Goal: Transaction & Acquisition: Purchase product/service

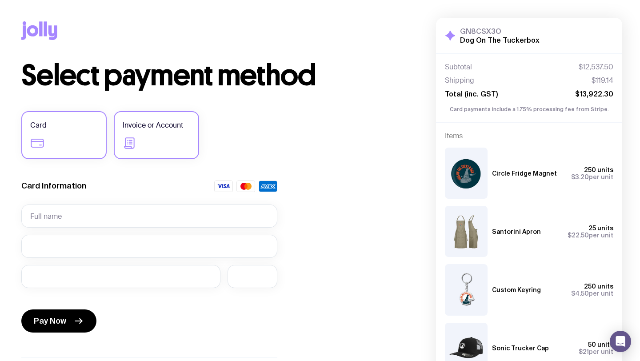
click at [159, 144] on label "Invoice or Account" at bounding box center [156, 135] width 85 height 48
click at [0, 0] on input "Invoice or Account" at bounding box center [0, 0] width 0 height 0
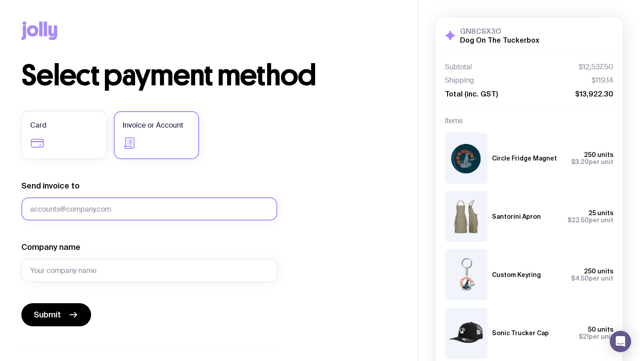
click at [119, 208] on input "Send invoice to" at bounding box center [149, 208] width 256 height 23
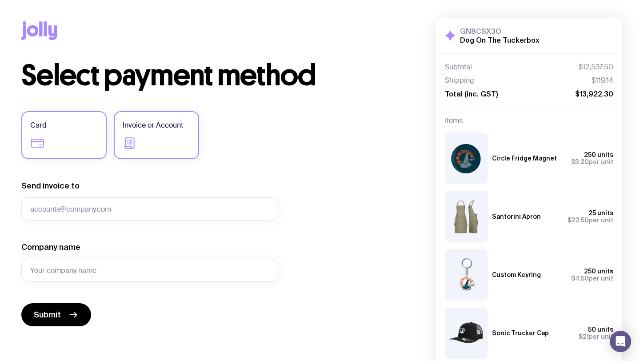
click at [82, 149] on label "Card" at bounding box center [63, 135] width 85 height 48
click at [0, 0] on input "Card" at bounding box center [0, 0] width 0 height 0
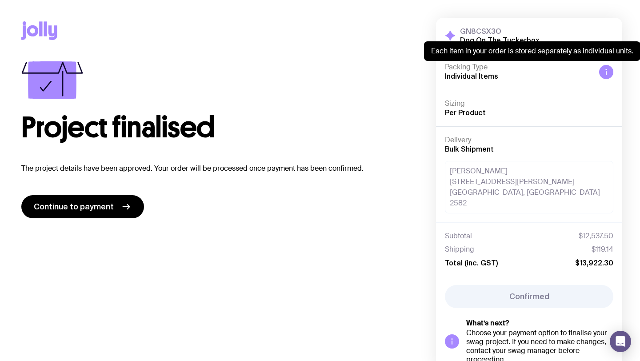
click at [611, 69] on div at bounding box center [606, 72] width 14 height 14
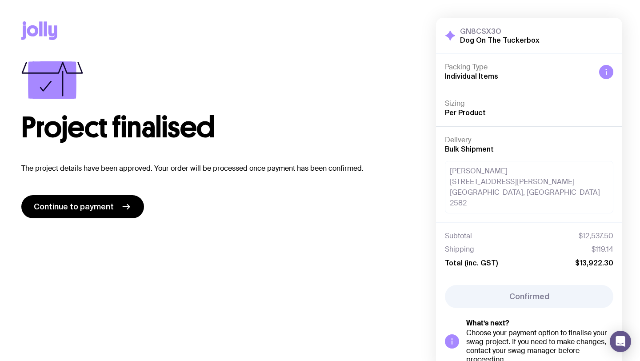
scroll to position [45, 0]
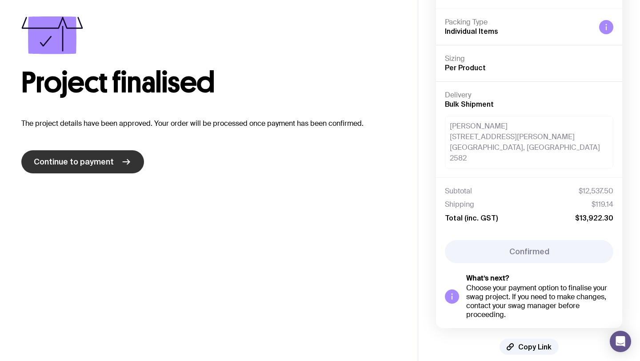
click at [88, 165] on span "Continue to payment" at bounding box center [74, 161] width 80 height 11
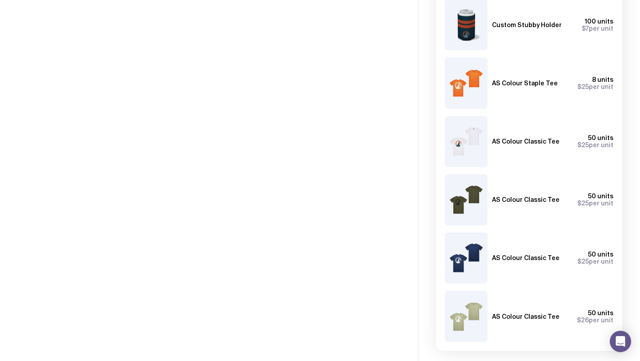
scroll to position [532, 0]
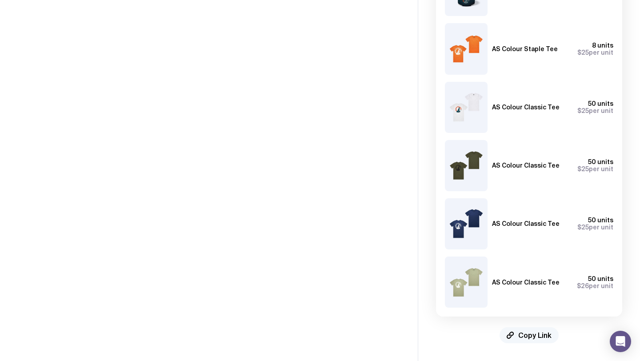
click at [529, 336] on span "Copy Link" at bounding box center [534, 335] width 33 height 9
click at [475, 112] on img at bounding box center [466, 107] width 43 height 51
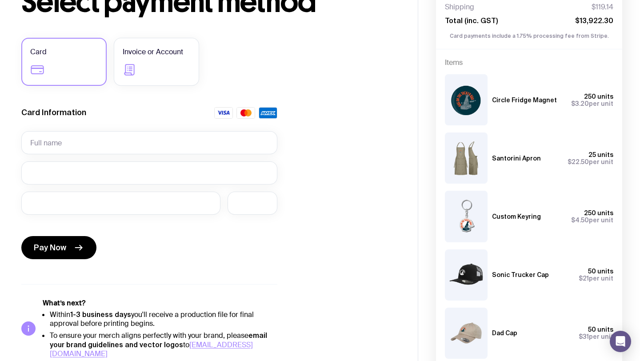
scroll to position [0, 0]
